Goal: Task Accomplishment & Management: Manage account settings

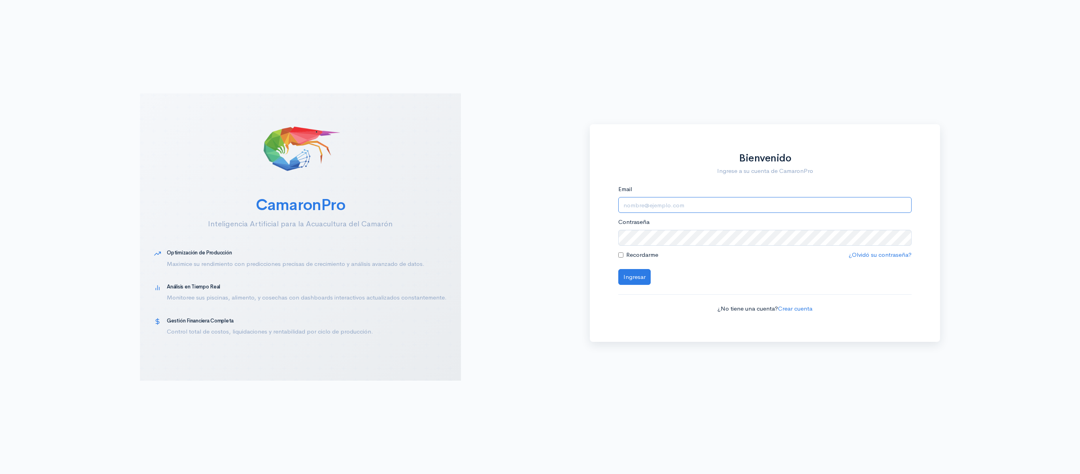
click at [699, 206] on input "Email" at bounding box center [765, 205] width 294 height 16
type input "[EMAIL_ADDRESS][DOMAIN_NAME]"
click at [618, 269] on button "Ingresar" at bounding box center [634, 277] width 32 height 16
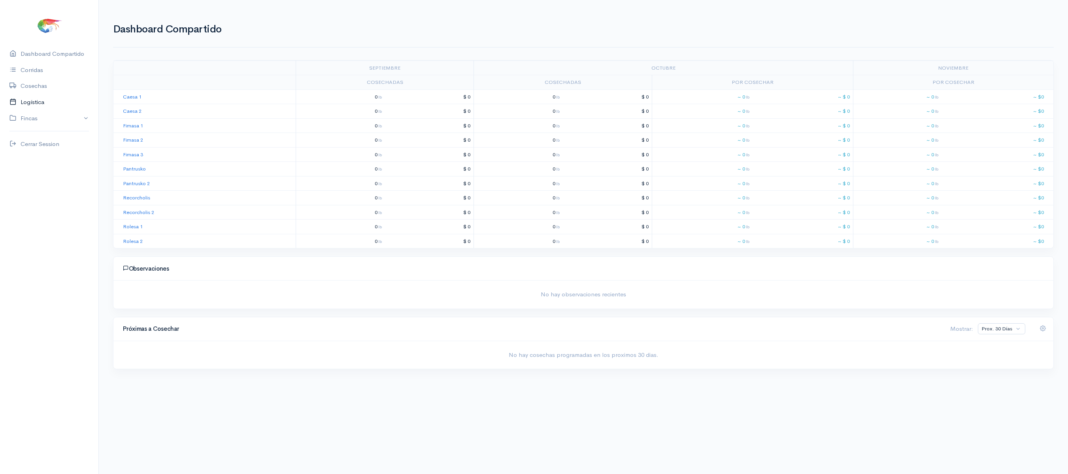
click at [44, 104] on link "Logística" at bounding box center [49, 102] width 98 height 16
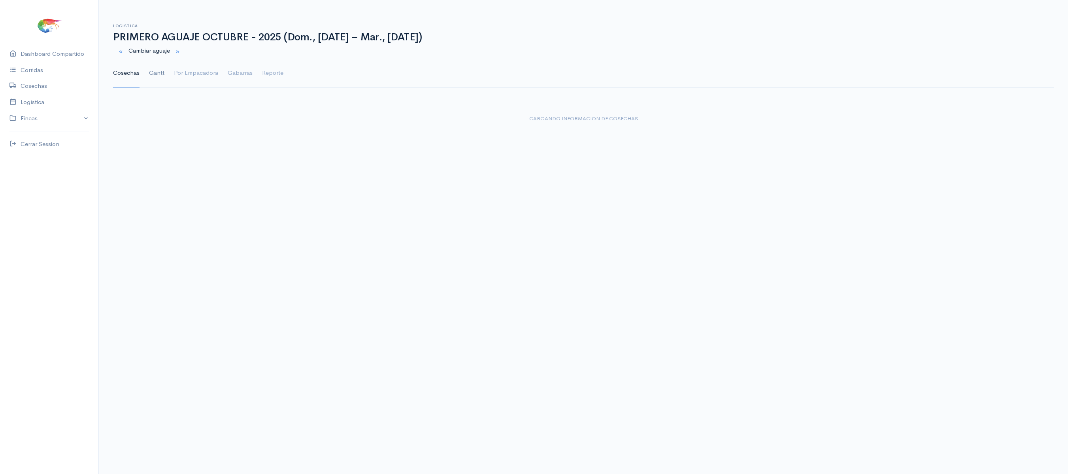
click at [157, 71] on link "Gantt" at bounding box center [156, 73] width 15 height 28
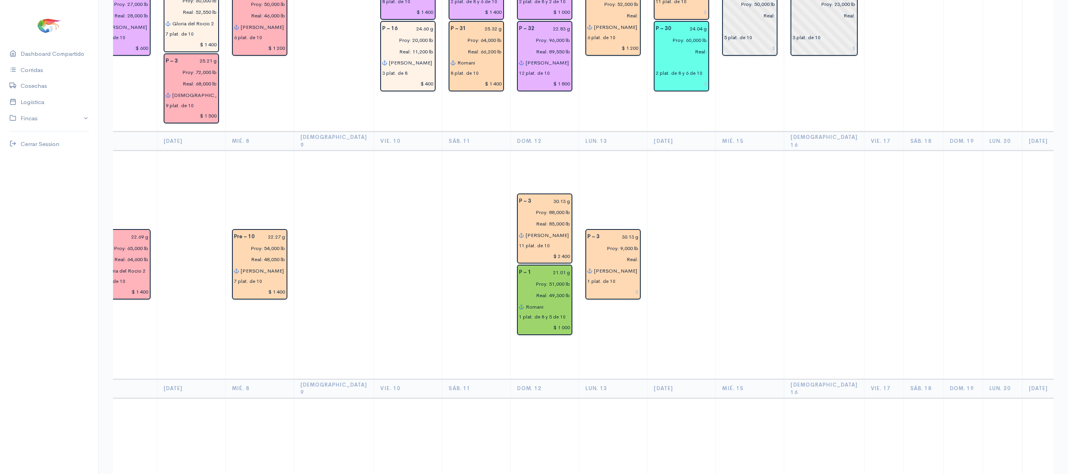
scroll to position [358, 0]
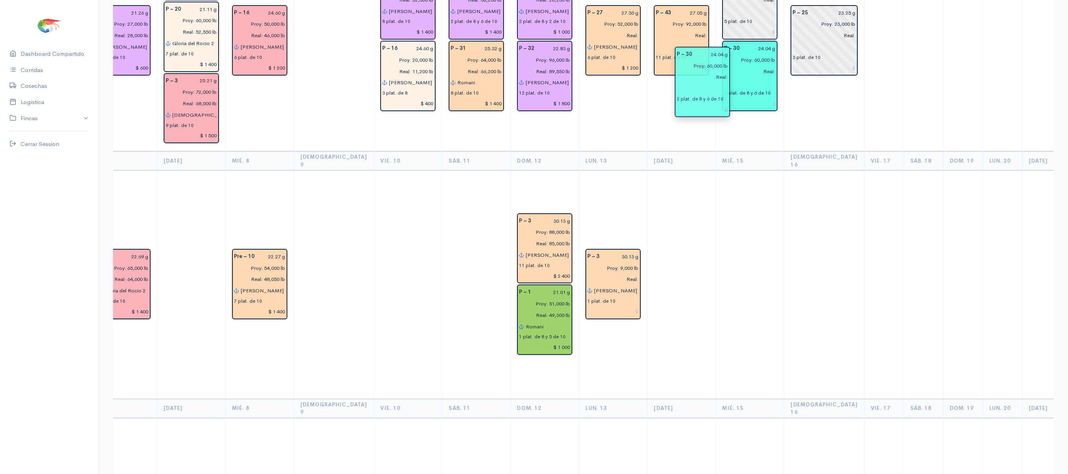
drag, startPoint x: 668, startPoint y: 85, endPoint x: 713, endPoint y: 106, distance: 49.5
click at [784, 151] on th "[DEMOGRAPHIC_DATA] 16" at bounding box center [824, 160] width 80 height 19
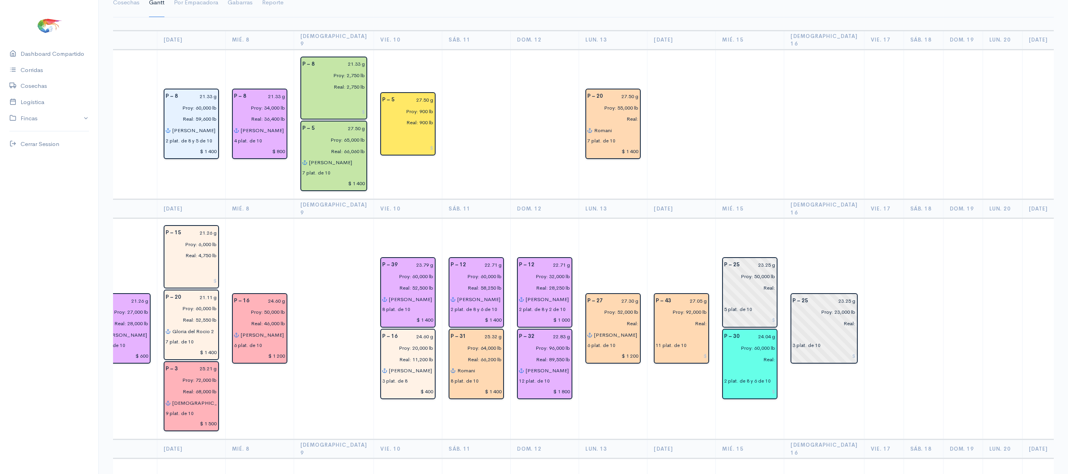
scroll to position [70, 0]
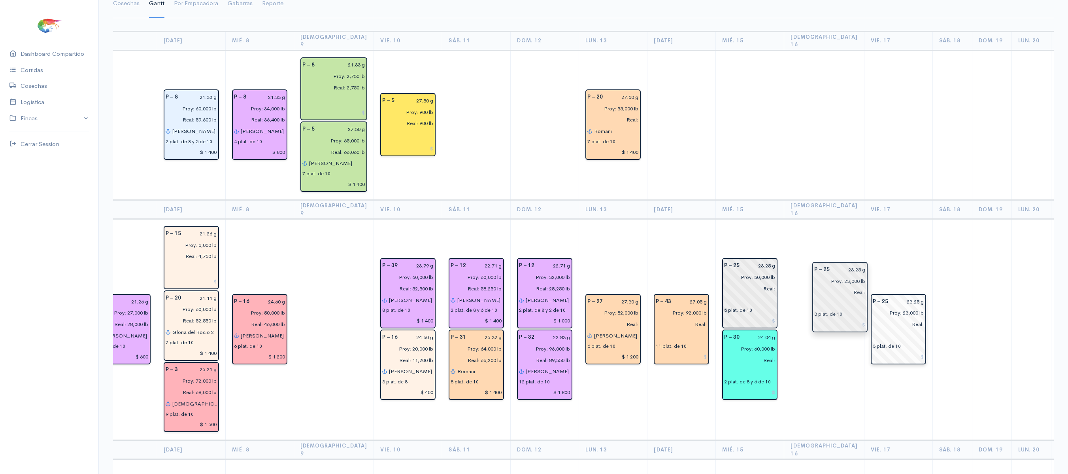
drag, startPoint x: 784, startPoint y: 300, endPoint x: 825, endPoint y: 282, distance: 43.9
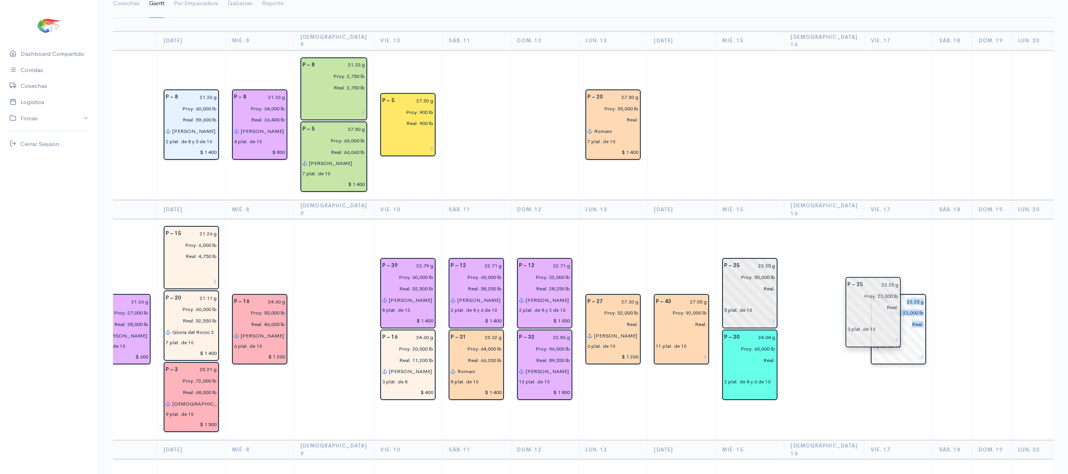
drag, startPoint x: 788, startPoint y: 300, endPoint x: 864, endPoint y: 298, distance: 75.9
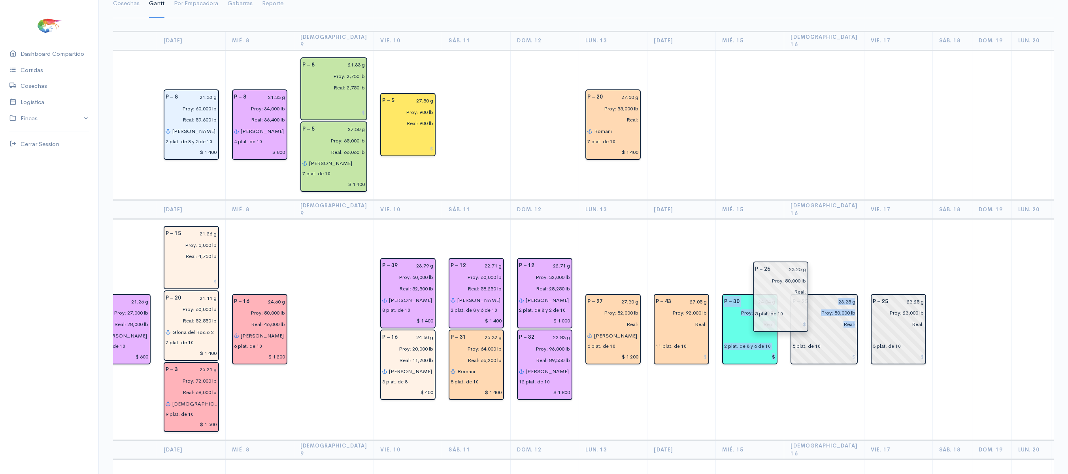
drag, startPoint x: 707, startPoint y: 269, endPoint x: 761, endPoint y: 288, distance: 57.8
click at [747, 228] on td "P – 30 24.04 g Proy: 60,000 lb Real: 2 plat. de 8 y 6 de 10" at bounding box center [750, 329] width 68 height 221
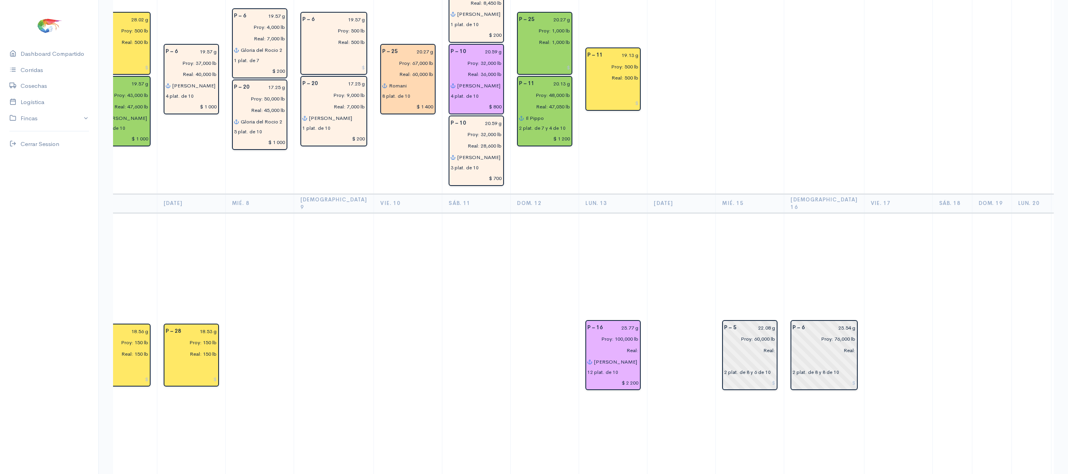
scroll to position [2201, 0]
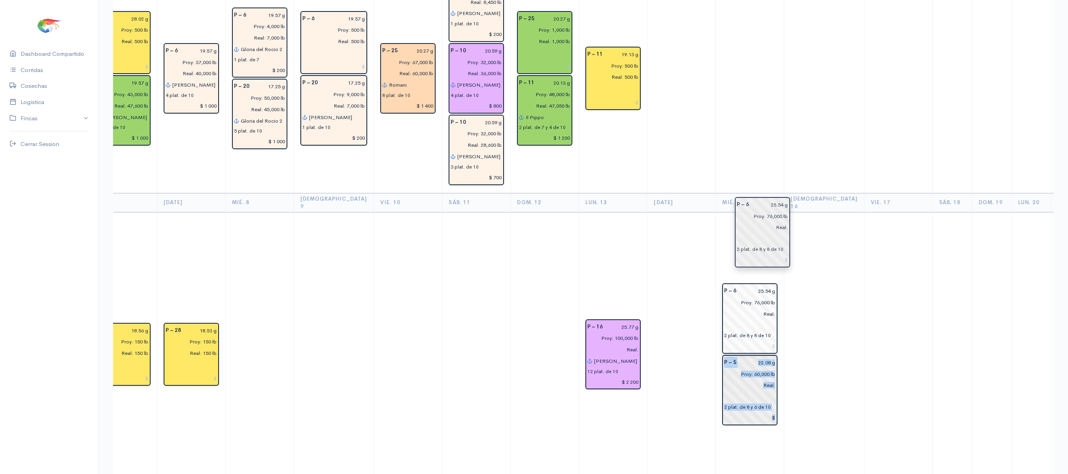
drag, startPoint x: 780, startPoint y: 266, endPoint x: 719, endPoint y: 218, distance: 77.0
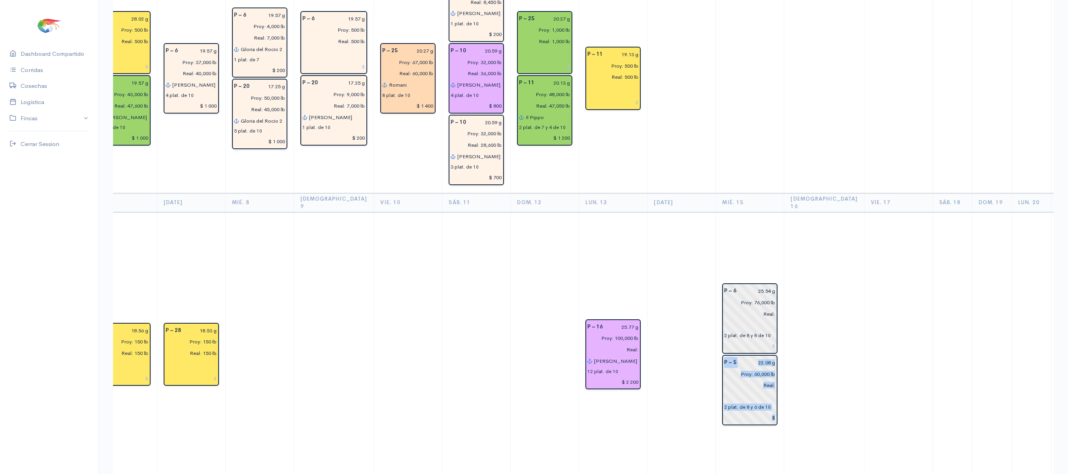
click at [784, 213] on td at bounding box center [824, 354] width 80 height 285
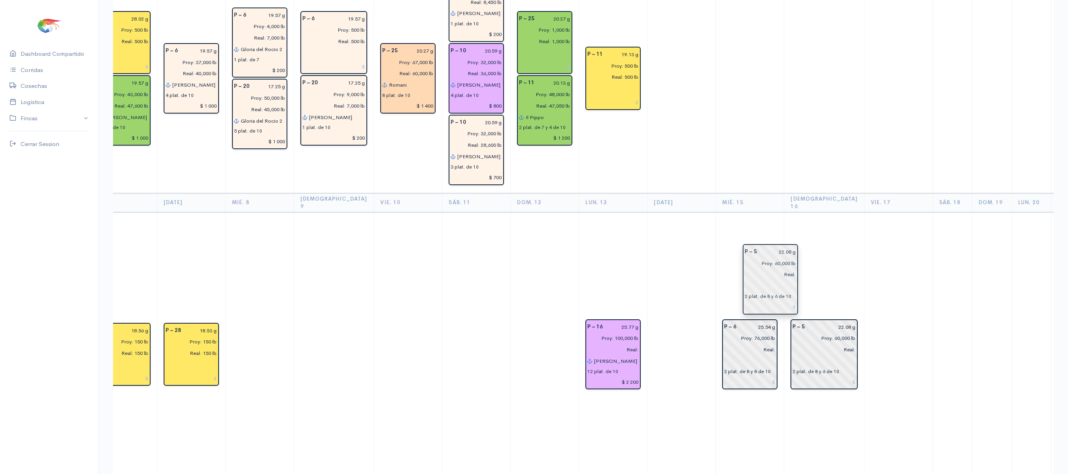
drag, startPoint x: 722, startPoint y: 305, endPoint x: 766, endPoint y: 286, distance: 48.2
click at [784, 212] on td "P – 5 22.08 g Proy: 60,000 lb Real: 2 plat. de 8 y 6 de 10" at bounding box center [824, 354] width 80 height 285
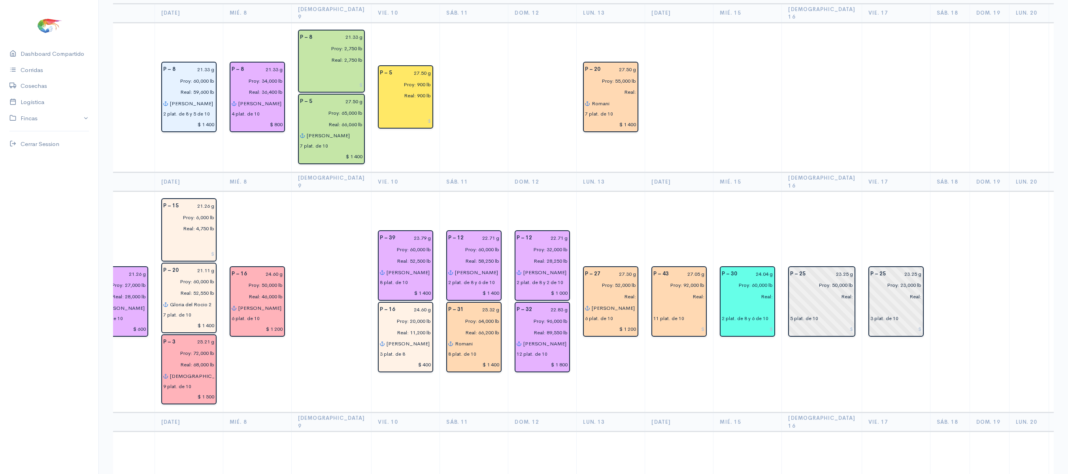
scroll to position [0, 0]
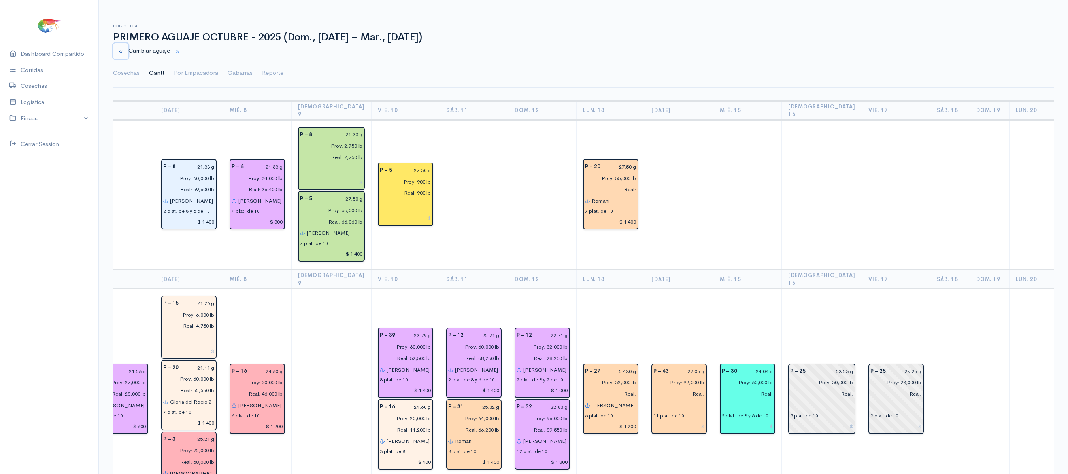
click at [123, 50] on small "button" at bounding box center [120, 51] width 5 height 5
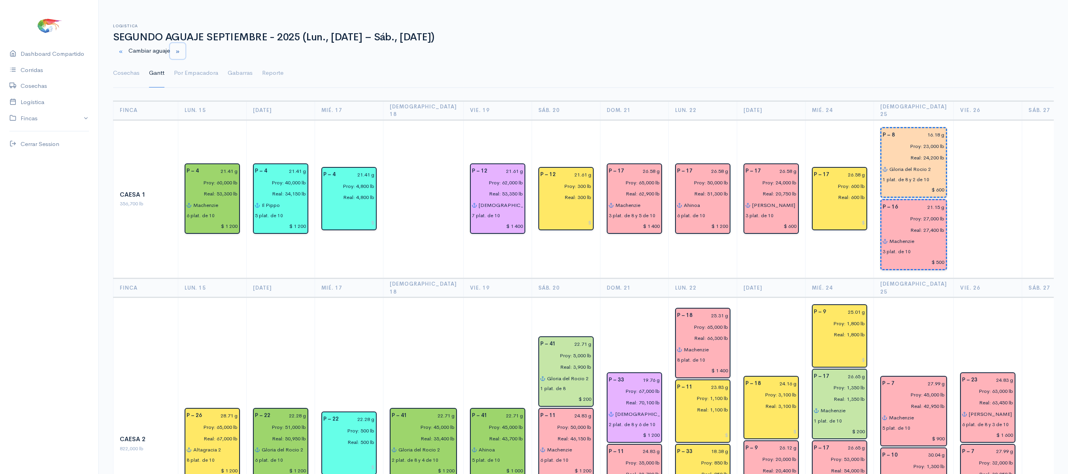
click at [185, 49] on button "button" at bounding box center [177, 51] width 15 height 16
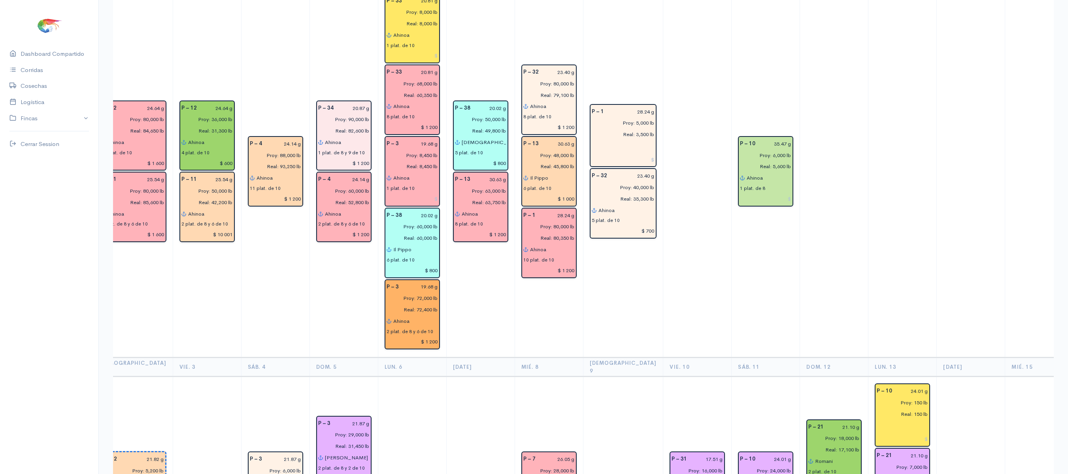
scroll to position [1543, 0]
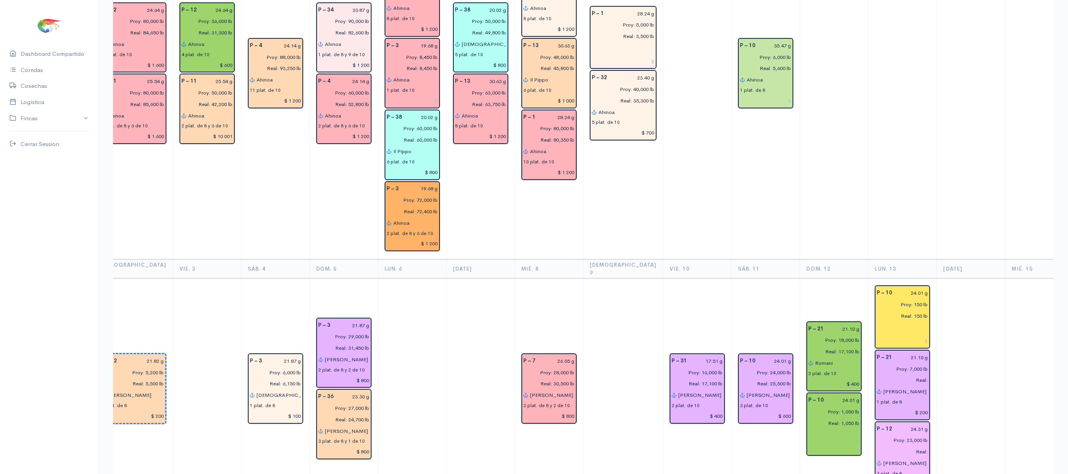
click at [898, 445] on input "Real:" at bounding box center [900, 450] width 56 height 11
type input "Real: 21,750 lb"
click at [900, 374] on input "Real:" at bounding box center [900, 379] width 56 height 11
type input "Real: 6,450 lb"
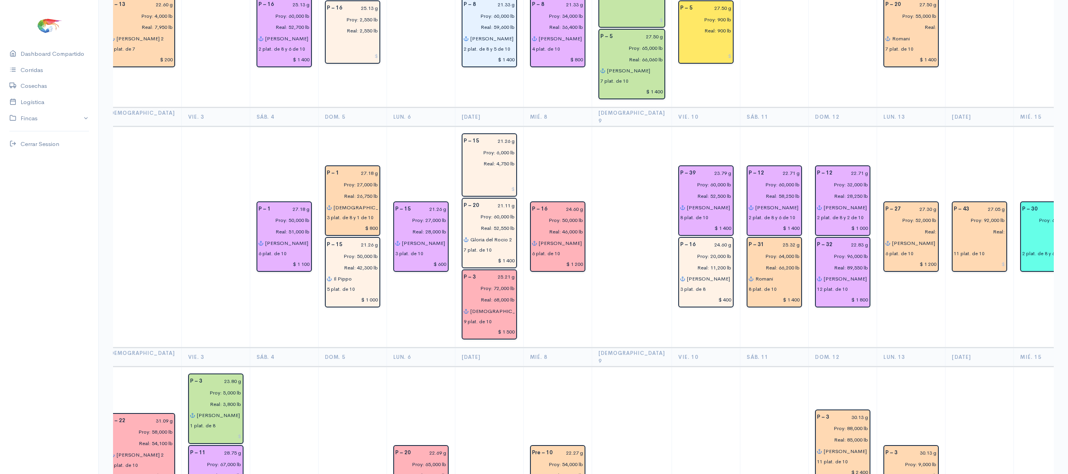
scroll to position [161, 0]
click at [911, 227] on input "Real:" at bounding box center [909, 232] width 56 height 11
type input "Real: 50,900 lb"
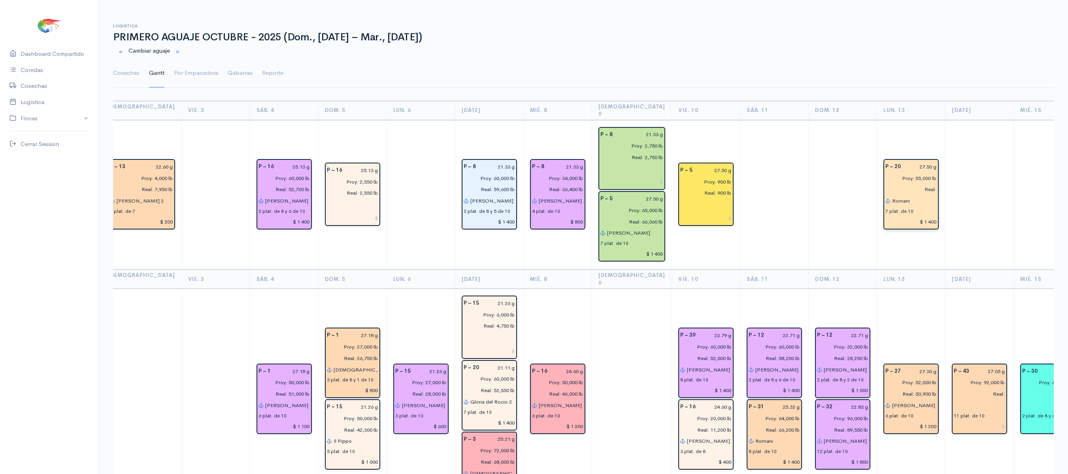
click at [903, 183] on input "Real:" at bounding box center [909, 188] width 56 height 11
type input "Real: 48,350 lb"
click at [130, 76] on link "Cosechas" at bounding box center [126, 73] width 26 height 28
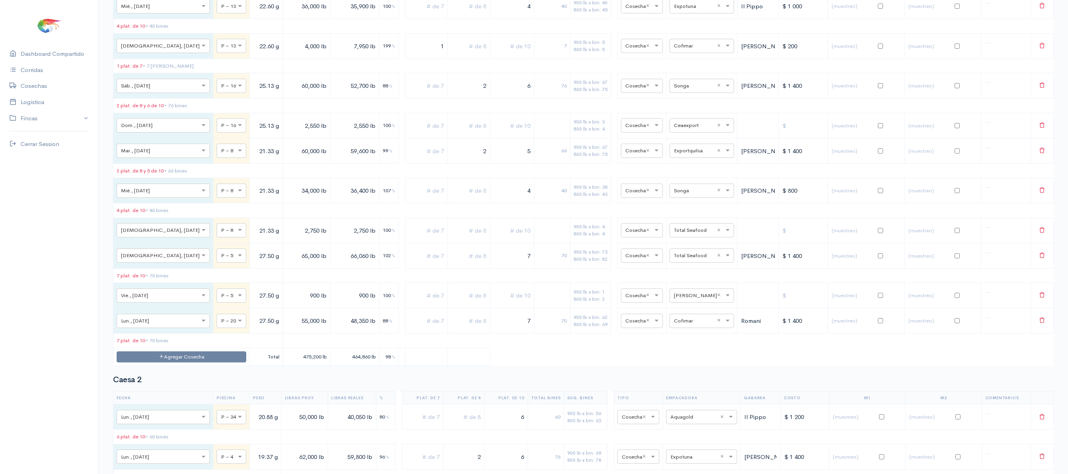
scroll to position [255, 0]
drag, startPoint x: 520, startPoint y: 337, endPoint x: 552, endPoint y: 335, distance: 31.7
click at [552, 332] on tr "× Lun., [DATE] × P – 20 27.50 g 55,000 lb 48,350 lb 88 % 7 70 900 lb x bin: 62 …" at bounding box center [583, 319] width 940 height 25
type input "6"
drag, startPoint x: 266, startPoint y: 336, endPoint x: 277, endPoint y: 339, distance: 12.3
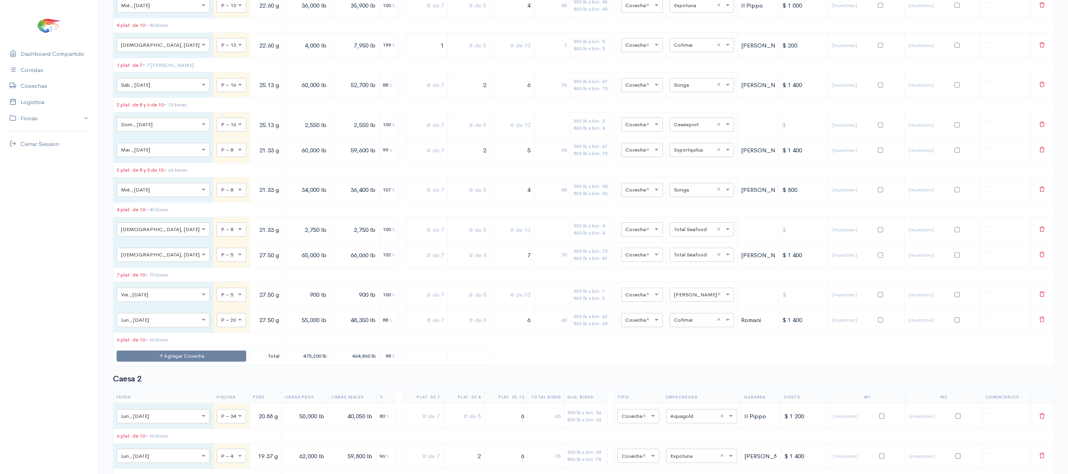
click at [286, 328] on input "55,000 lb" at bounding box center [306, 319] width 41 height 16
type input "50,000 lb"
click at [164, 362] on button "Agregar Cosecha" at bounding box center [182, 355] width 130 height 11
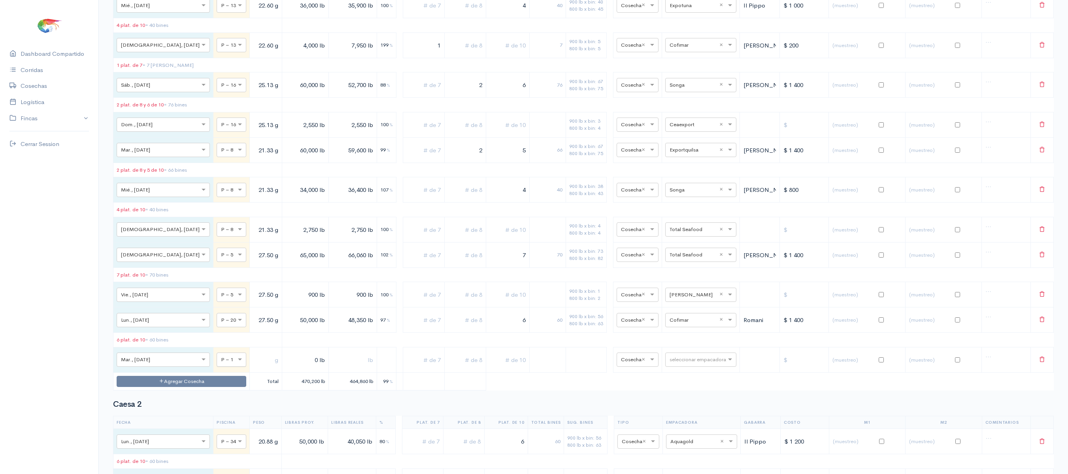
click at [221, 363] on input "text" at bounding box center [224, 359] width 7 height 9
type input "20"
click at [253, 368] on input "text" at bounding box center [266, 359] width 26 height 16
type input "27.50 g"
click at [285, 368] on input "0 lb" at bounding box center [305, 359] width 40 height 16
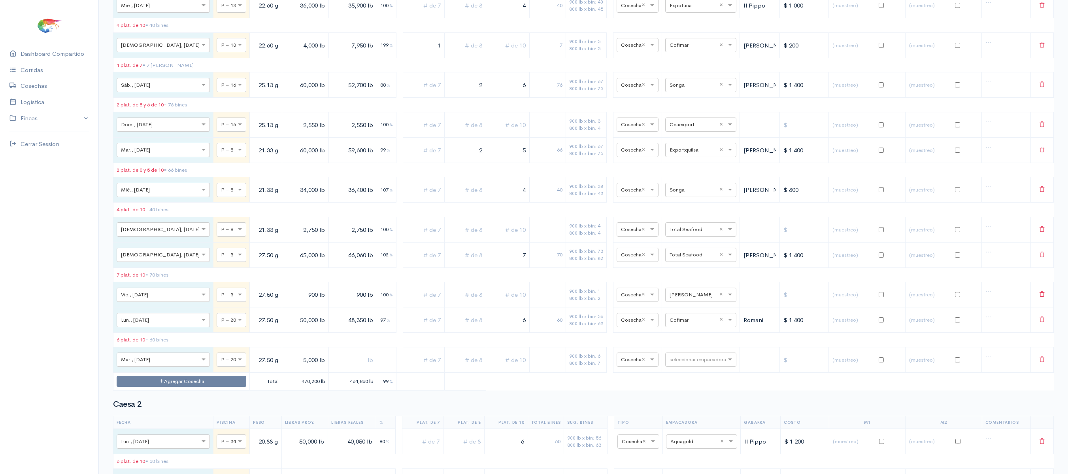
type input "5,000 lb"
click at [506, 368] on input "text" at bounding box center [507, 359] width 37 height 16
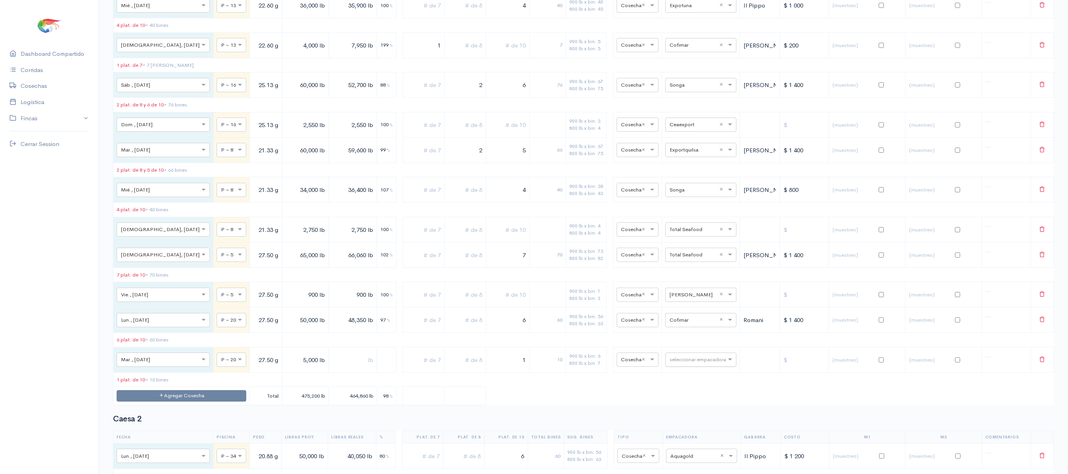
type input "1"
click at [680, 366] on div "seleccionar empacadora" at bounding box center [700, 359] width 71 height 14
type input "co"
click at [690, 62] on div "Cofimar" at bounding box center [692, 53] width 71 height 15
click at [587, 332] on td "900 lb x bin: 56 800 lb x bin: 63" at bounding box center [590, 319] width 41 height 25
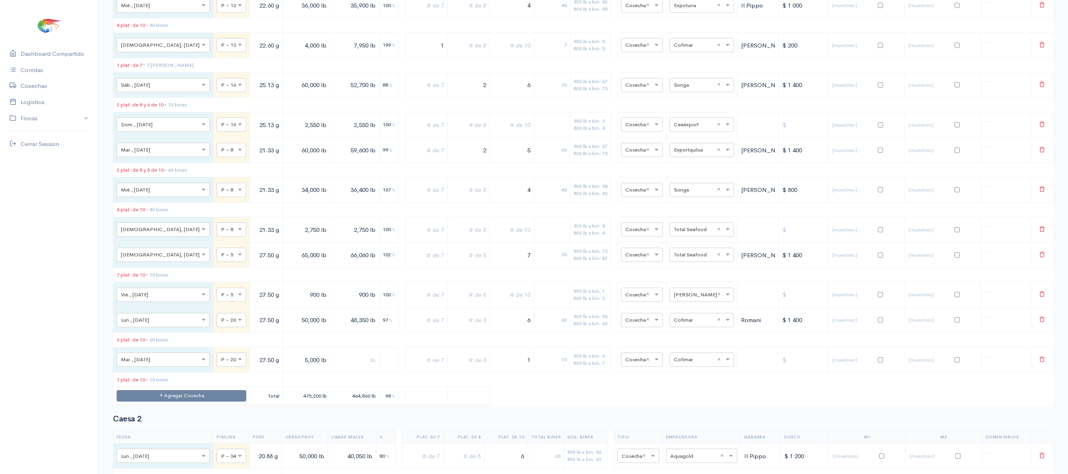
drag, startPoint x: 270, startPoint y: 342, endPoint x: 280, endPoint y: 342, distance: 10.3
click at [286, 328] on input "50,000 lb" at bounding box center [306, 319] width 41 height 16
type input "48,000 lb"
drag, startPoint x: 267, startPoint y: 379, endPoint x: 278, endPoint y: 379, distance: 11.1
click at [286, 368] on input "5,000 lb" at bounding box center [306, 359] width 41 height 16
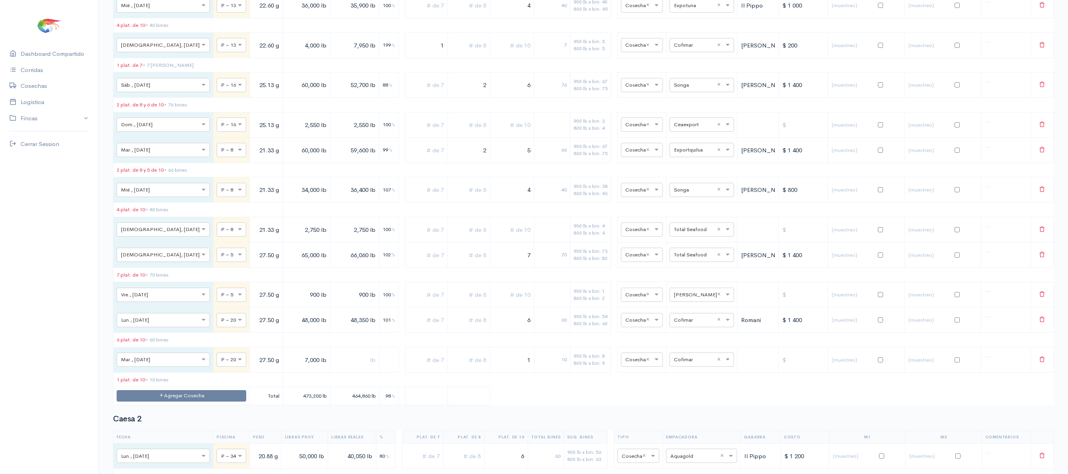
type input "7,000 lb"
click at [428, 368] on input "text" at bounding box center [427, 359] width 36 height 16
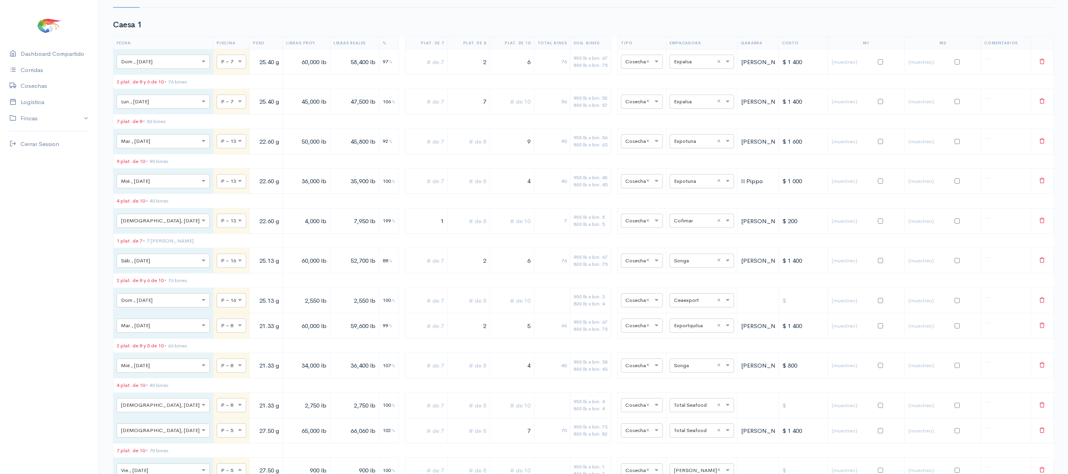
scroll to position [0, 0]
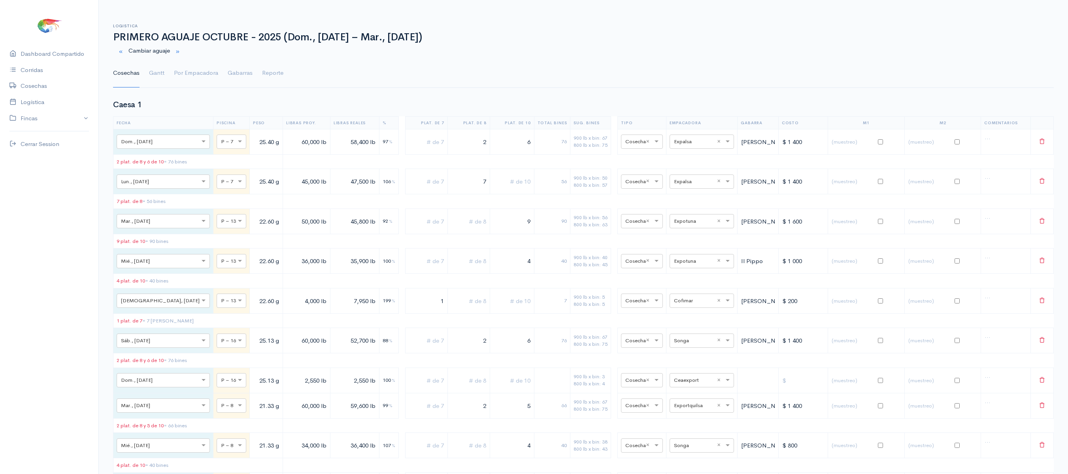
click at [168, 77] on ul "Cosechas Gantt Por Empacadora Gabarras Reporte" at bounding box center [583, 73] width 941 height 28
click at [164, 77] on link "Gantt" at bounding box center [156, 73] width 15 height 28
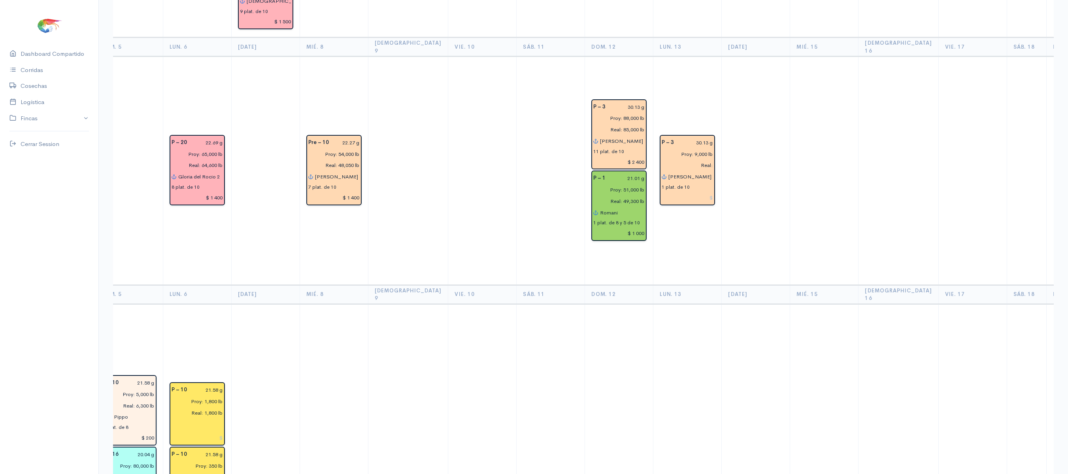
scroll to position [474, 0]
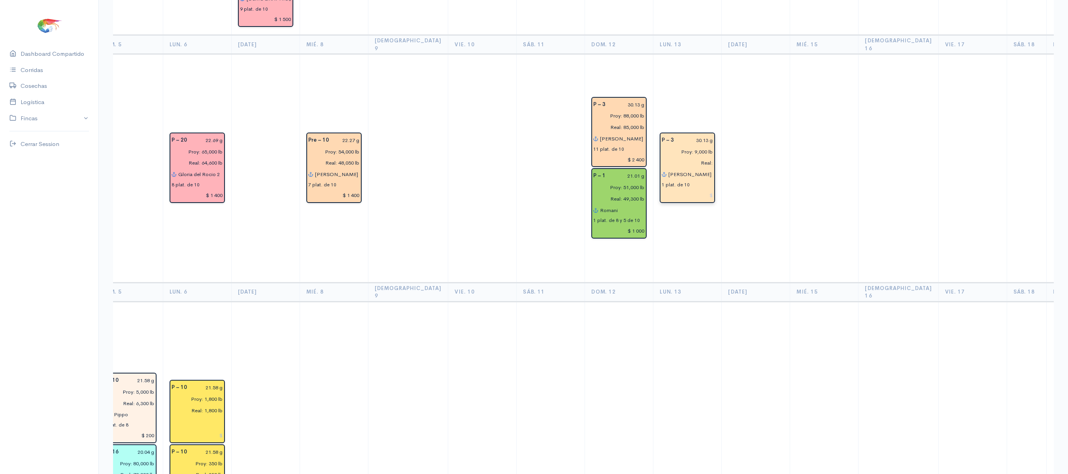
click at [681, 157] on input "Real:" at bounding box center [685, 162] width 56 height 11
type input "Real: 4,500 lb"
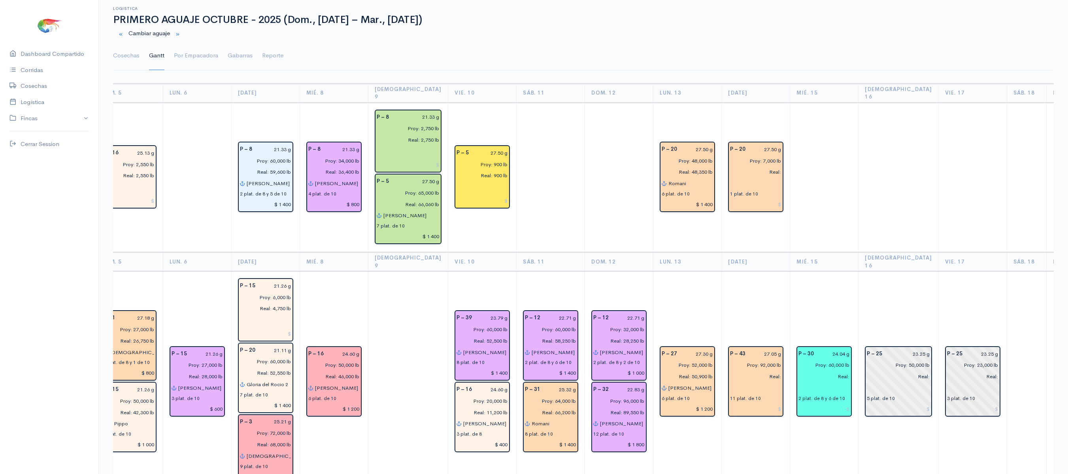
scroll to position [0, 0]
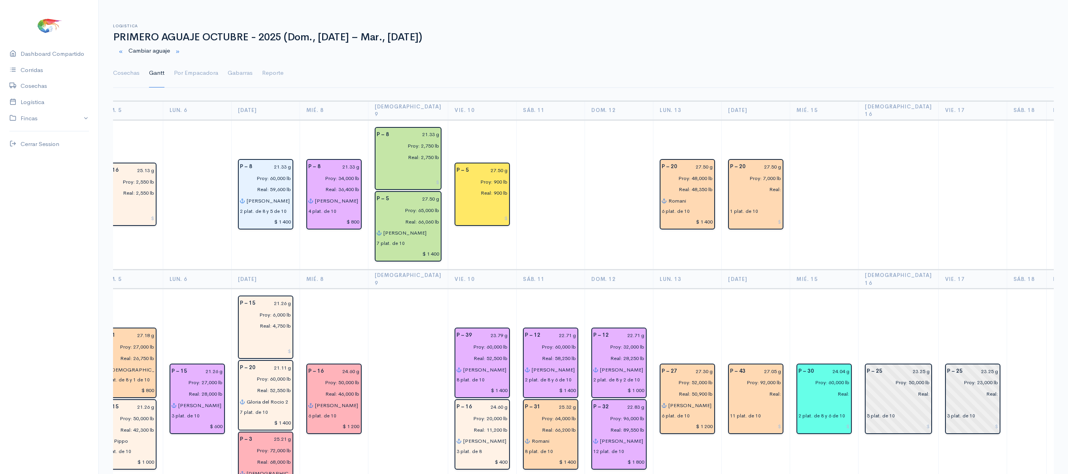
drag, startPoint x: 128, startPoint y: 76, endPoint x: 249, endPoint y: 91, distance: 121.9
click at [128, 76] on link "Cosechas" at bounding box center [126, 73] width 26 height 28
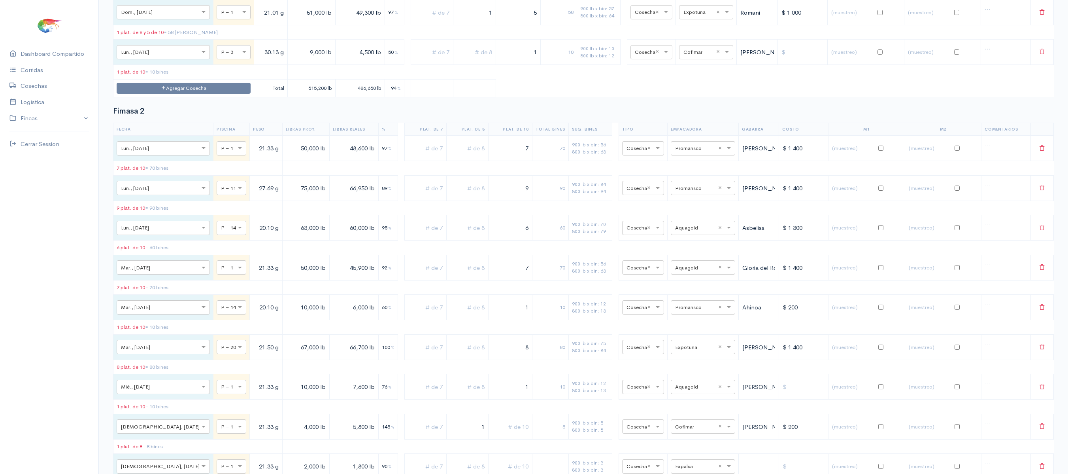
scroll to position [1944, 0]
type input "1"
drag, startPoint x: 215, startPoint y: 132, endPoint x: 285, endPoint y: 119, distance: 70.7
click at [285, 64] on tr "× Lun., [DATE] × P – 1 30.13 g 9,000 lb 4,500 lb 50 % 1 10 900 lb x bin: 10 800…" at bounding box center [583, 51] width 940 height 25
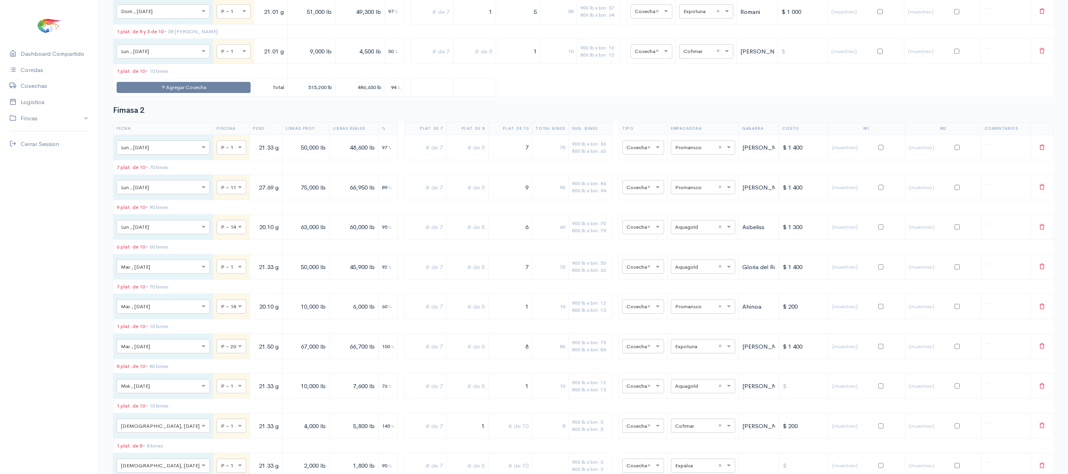
type input "21.01 g"
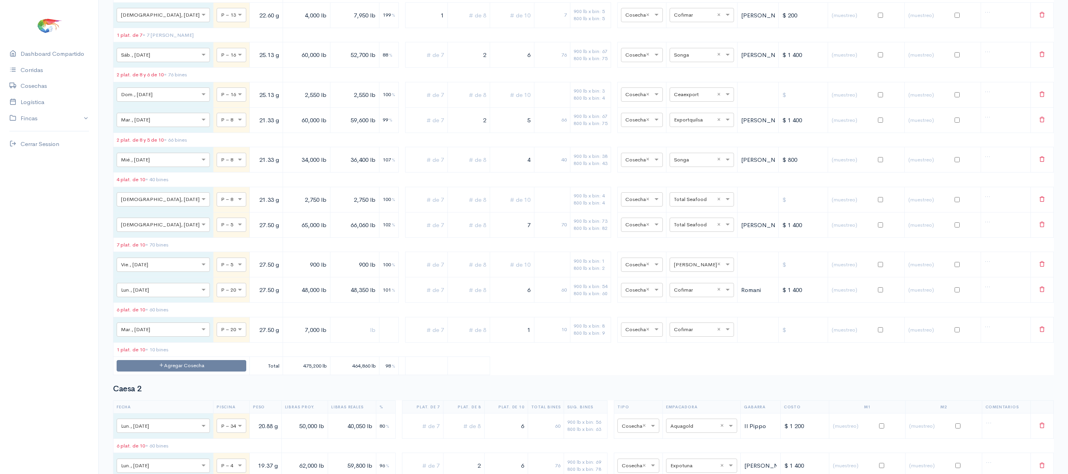
scroll to position [0, 0]
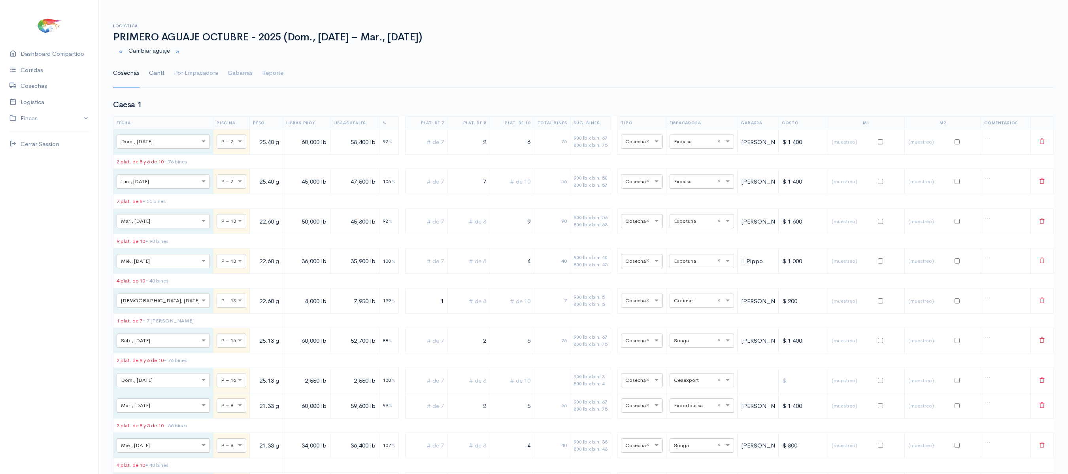
click at [150, 72] on link "Gantt" at bounding box center [156, 73] width 15 height 28
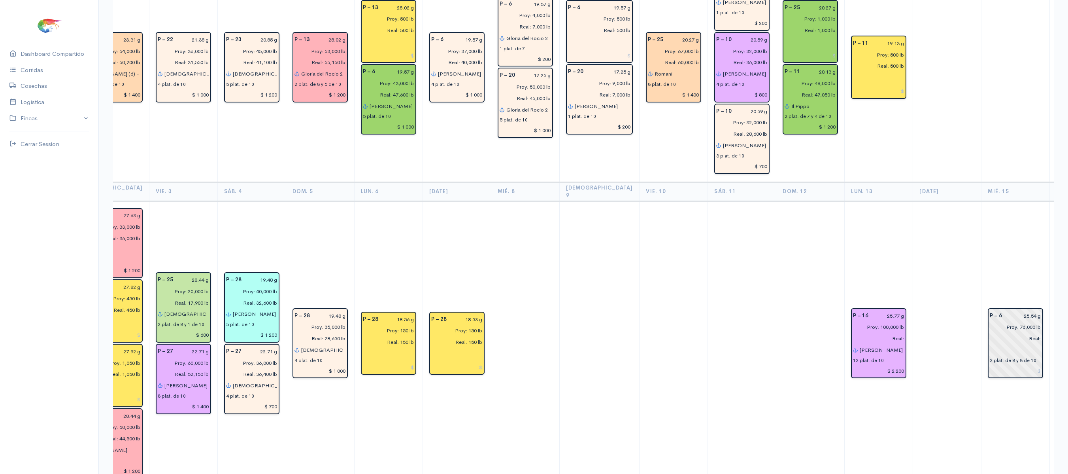
scroll to position [2214, 0]
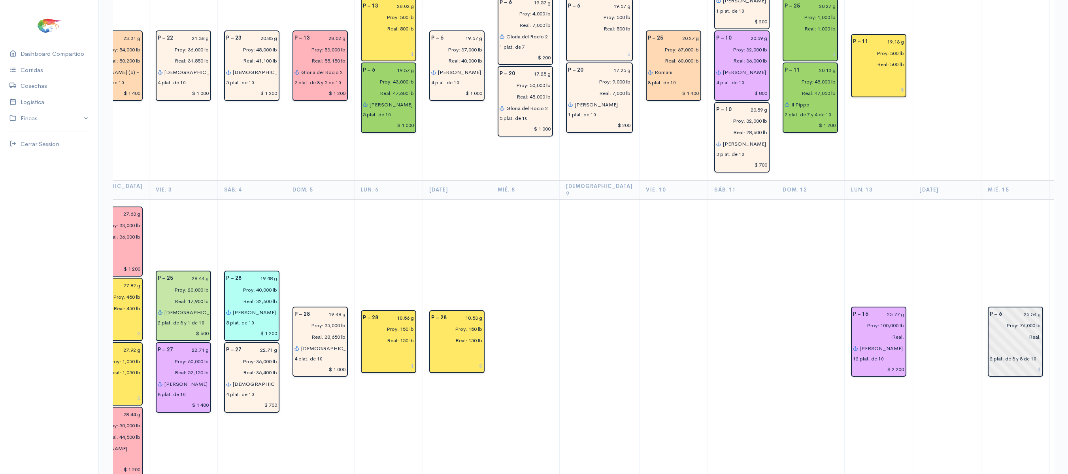
click at [814, 231] on td at bounding box center [810, 341] width 68 height 285
click at [878, 319] on input "Proy: 100,000 lb" at bounding box center [876, 324] width 56 height 11
click at [878, 331] on input "Real:" at bounding box center [876, 336] width 56 height 11
type input "Real: 72,850 lb"
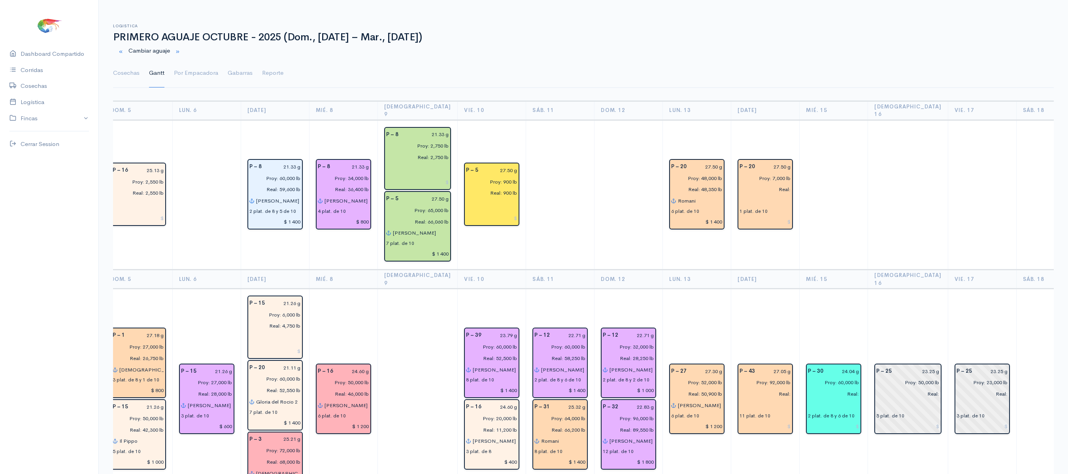
scroll to position [0, 565]
click at [739, 196] on input "text" at bounding box center [764, 200] width 51 height 11
click at [746, 210] on button "Ren ata" at bounding box center [810, 217] width 129 height 14
type input "[PERSON_NAME]"
click at [739, 399] on input "text" at bounding box center [764, 404] width 51 height 11
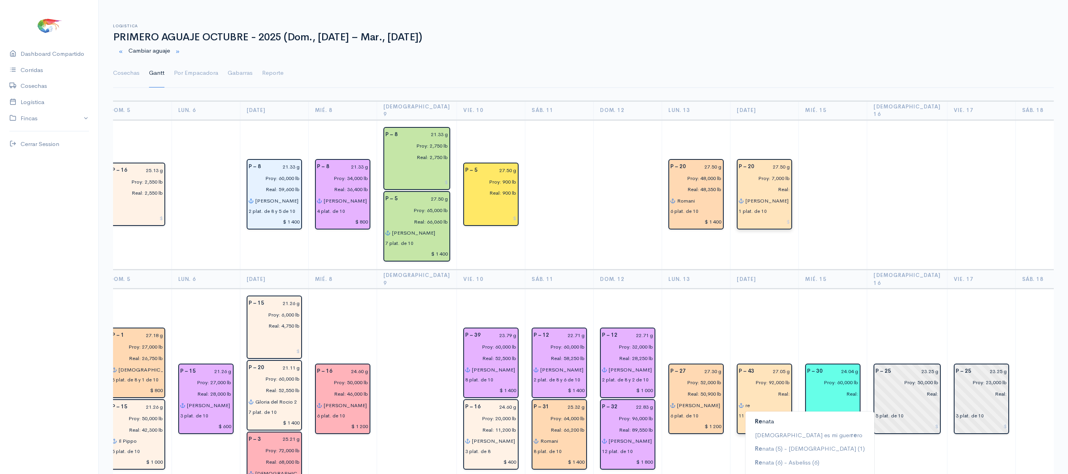
click at [745, 411] on ngb-typeahead-window "Re [DEMOGRAPHIC_DATA] es mi guer re ro Re nata (5) - [DEMOGRAPHIC_DATA] (1) Re …" at bounding box center [810, 449] width 130 height 76
click at [755, 417] on ngb-highlight "Re nata" at bounding box center [764, 421] width 19 height 8
type input "[PERSON_NAME] (5) - [PERSON_NAME] (6)"
click at [730, 289] on td "P – 43 27.05 g Proy: 92,000 lb Real: [PERSON_NAME] (5) - [PERSON_NAME] (6) 11 p…" at bounding box center [764, 399] width 68 height 221
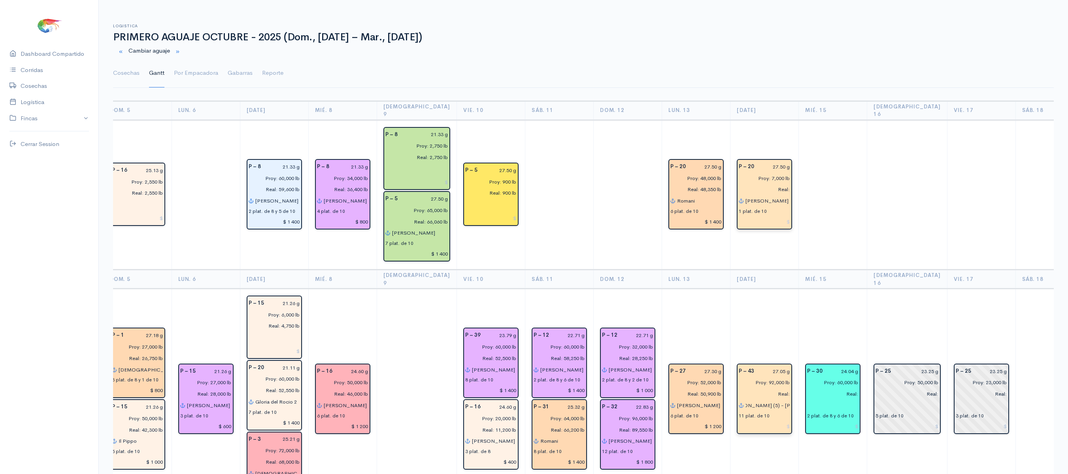
scroll to position [0, 0]
click at [734, 251] on td "P – 20 27.50 g Proy: 7,000 lb Real: [PERSON_NAME] 1 plat. de 10" at bounding box center [764, 195] width 68 height 150
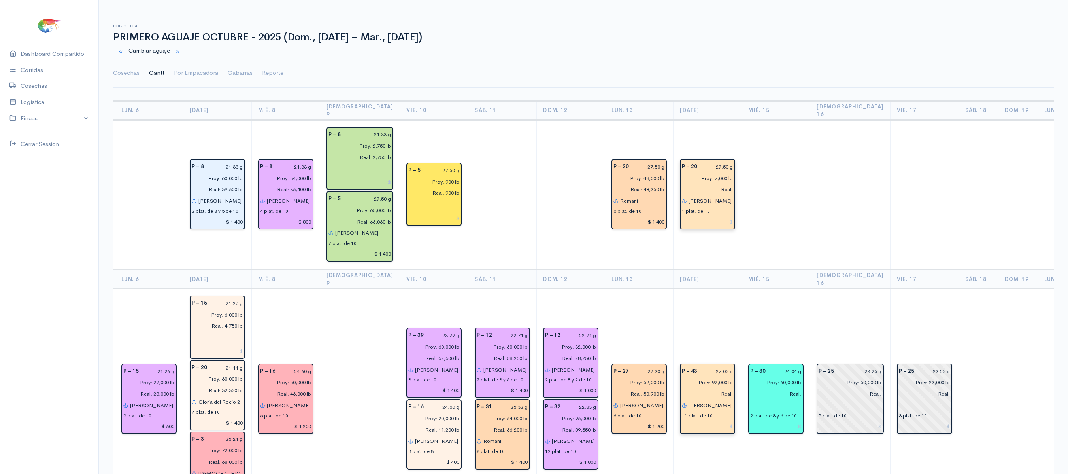
scroll to position [0, 623]
click at [759, 270] on th "Mié. 15" at bounding box center [775, 279] width 68 height 19
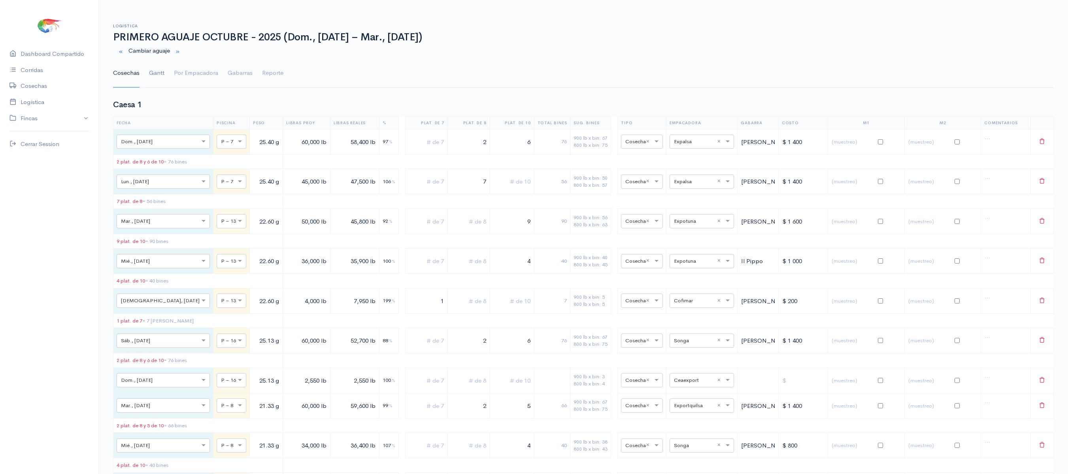
click at [151, 77] on link "Gantt" at bounding box center [156, 73] width 15 height 28
